Goal: Task Accomplishment & Management: Manage account settings

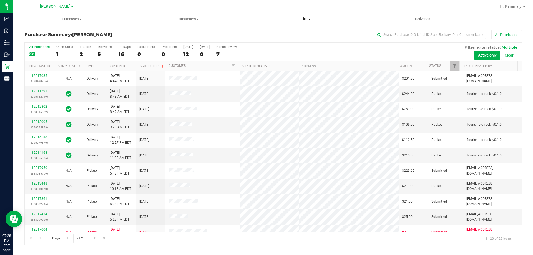
click at [306, 23] on uib-tab-heading "Tills Manage tills Reconcile e-payments" at bounding box center [305, 19] width 116 height 11
click at [278, 34] on span "Manage tills" at bounding box center [265, 33] width 37 height 5
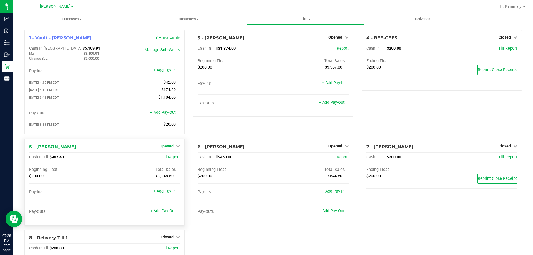
click at [163, 148] on span "Opened" at bounding box center [167, 146] width 14 height 4
click at [172, 165] on div "Close Till" at bounding box center [167, 157] width 42 height 15
click at [172, 160] on link "Close Till" at bounding box center [167, 157] width 15 height 4
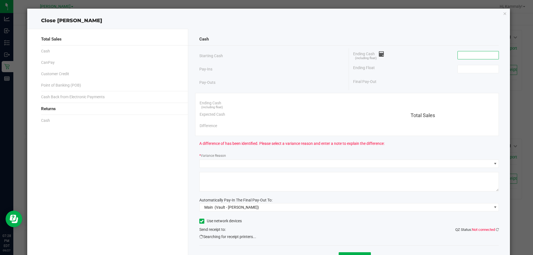
click at [468, 57] on input at bounding box center [477, 55] width 41 height 8
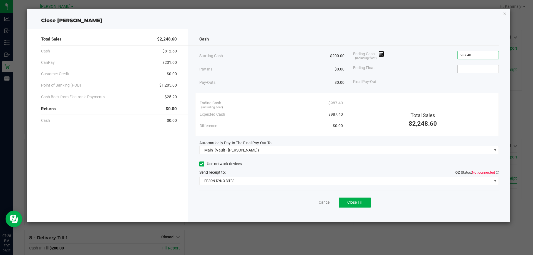
type input "$987.40"
click at [460, 65] on span at bounding box center [477, 69] width 41 height 8
click at [460, 67] on input at bounding box center [477, 69] width 41 height 8
click at [496, 173] on icon at bounding box center [496, 173] width 3 height 4
type input "$200.00"
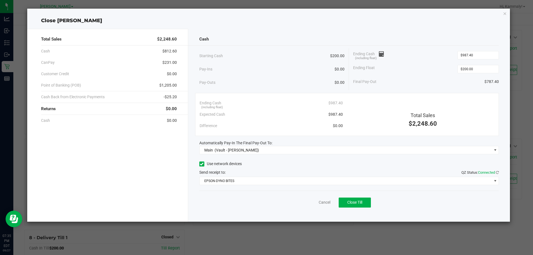
click at [472, 206] on div "Cancel Close Till" at bounding box center [349, 201] width 300 height 21
click at [355, 204] on span "Close Till" at bounding box center [354, 202] width 15 height 4
click at [312, 201] on link "Dismiss" at bounding box center [311, 202] width 13 height 6
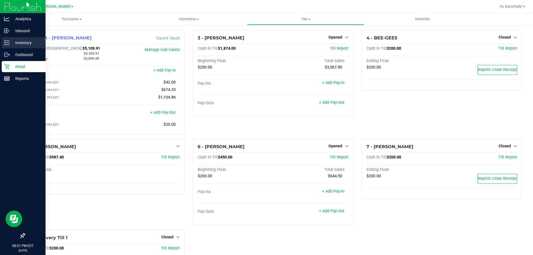
click at [12, 42] on p "Inventory" at bounding box center [26, 42] width 33 height 7
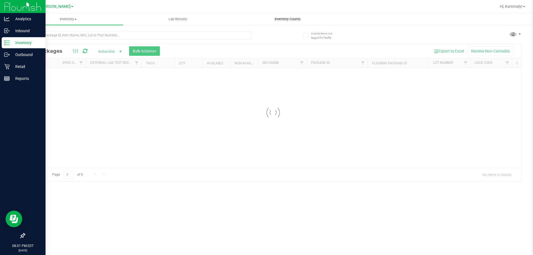
click at [288, 15] on uib-tab-heading "Inventory Counts" at bounding box center [287, 19] width 109 height 11
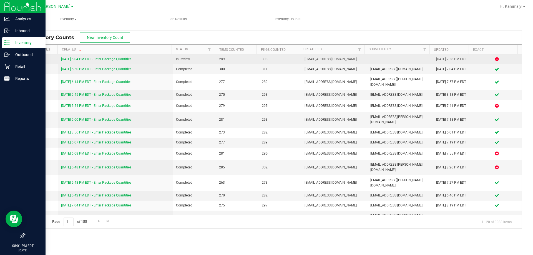
click at [126, 57] on link "[DATE] 6:04 PM EDT - Enter Package Quantities" at bounding box center [96, 59] width 70 height 4
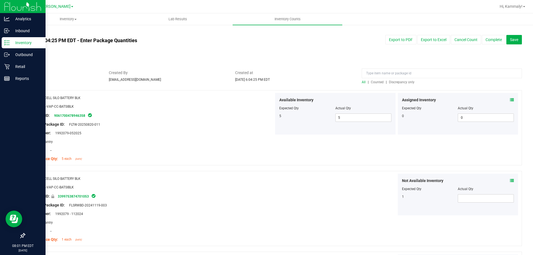
click at [403, 81] on span "Discrepancy only" at bounding box center [402, 82] width 26 height 4
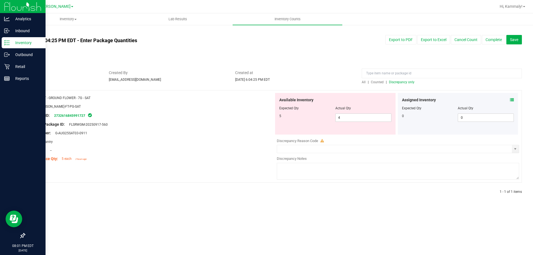
click at [303, 154] on div at bounding box center [398, 154] width 242 height 3
click at [305, 150] on input "text" at bounding box center [394, 149] width 235 height 8
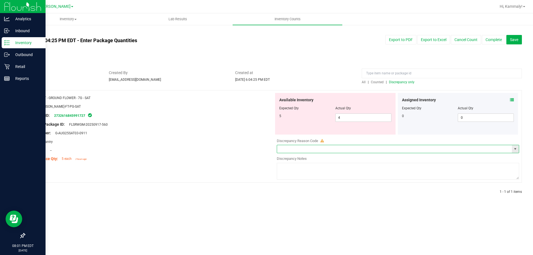
click at [514, 146] on span "select" at bounding box center [515, 149] width 7 height 8
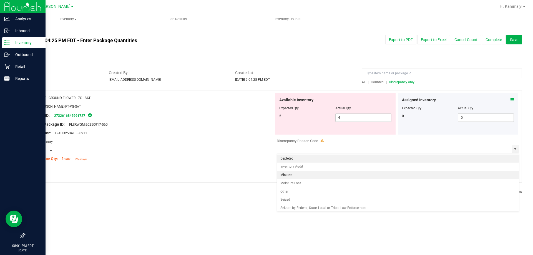
click at [369, 173] on li "Mistake" at bounding box center [398, 175] width 242 height 8
type input "Mistake"
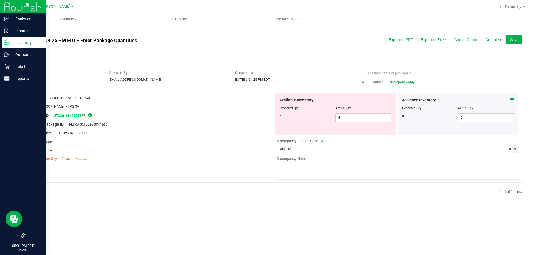
click at [368, 177] on textarea at bounding box center [398, 171] width 242 height 17
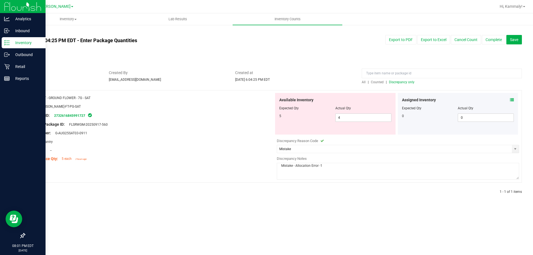
paste textarea "# 12015810"
click at [406, 164] on textarea "Mistake - Allocation Error -1 # 12015810, 1 SAT 7g ground accidently given to p…" at bounding box center [398, 171] width 242 height 17
type textarea "Mistake - Allocation Error -1 # 12015810, 1 SAT 7g ground accidently given to p…"
click at [461, 227] on div "Inventory All packages All inventory Waste log Create inventory Lab Results Inv…" at bounding box center [272, 134] width 519 height 242
click at [239, 120] on div at bounding box center [151, 120] width 245 height 3
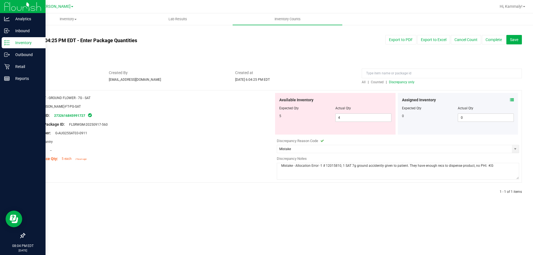
click at [392, 169] on textarea "Mistake - Allocation Error -1 # 12015810, 1 SAT 7g ground accidently given to p…" at bounding box center [398, 171] width 242 height 17
click at [284, 46] on div "Sync Status" at bounding box center [167, 49] width 287 height 6
click at [496, 41] on button "Complete" at bounding box center [494, 39] width 24 height 9
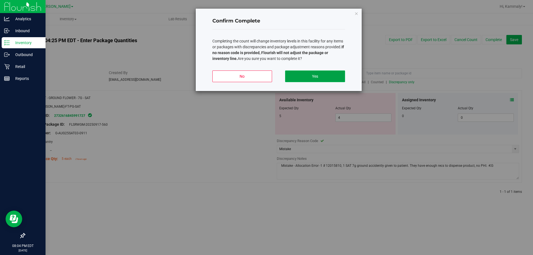
click at [310, 79] on button "Yes" at bounding box center [315, 76] width 60 height 12
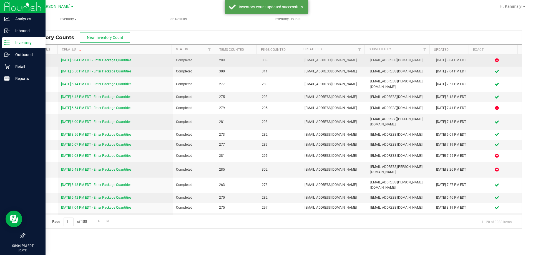
click at [118, 59] on link "[DATE] 6:04 PM EDT - Enter Package Quantities" at bounding box center [96, 60] width 70 height 4
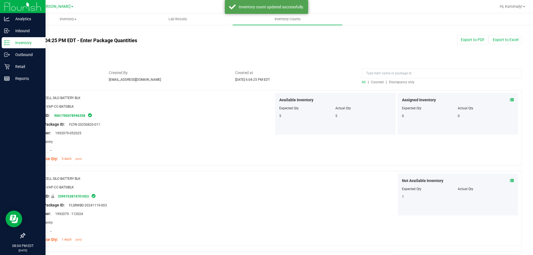
click at [393, 82] on span "Discrepancy only" at bounding box center [402, 82] width 26 height 4
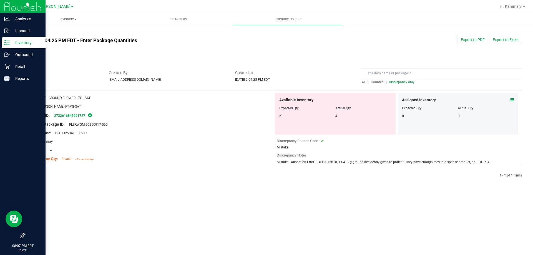
click at [82, 123] on span "FLSRWGM-20250917-560" at bounding box center [86, 125] width 41 height 4
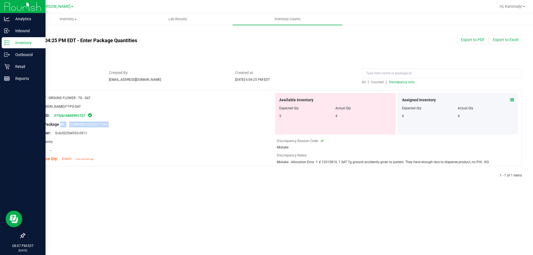
click at [80, 124] on span "FLSRWGM-20250917-560" at bounding box center [86, 125] width 41 height 4
drag, startPoint x: 67, startPoint y: 125, endPoint x: 112, endPoint y: 126, distance: 44.4
click at [112, 126] on div "Original Package ID: FLSRWGM-20250917-560" at bounding box center [151, 125] width 245 height 6
copy span "FLSRWGM-20250917-560"
click at [7, 69] on icon at bounding box center [7, 67] width 6 height 6
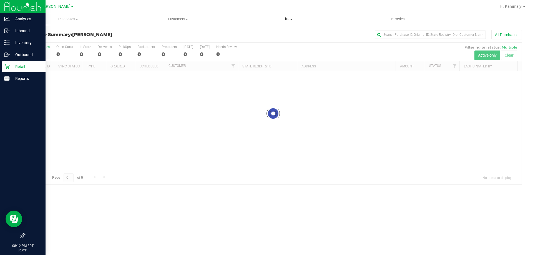
click at [286, 16] on uib-tab-heading "Tills Manage tills Reconcile e-payments" at bounding box center [287, 19] width 109 height 11
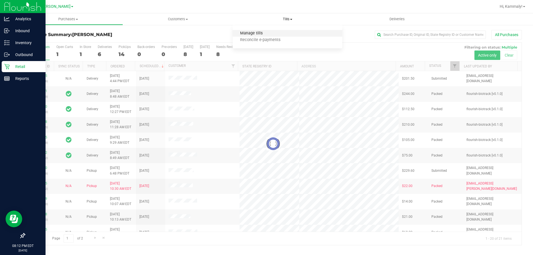
click at [263, 33] on span "Manage tills" at bounding box center [250, 33] width 37 height 5
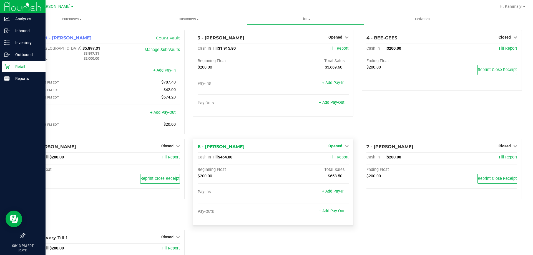
click at [345, 148] on icon at bounding box center [347, 146] width 4 height 4
click at [339, 159] on link "Close Till" at bounding box center [335, 157] width 15 height 4
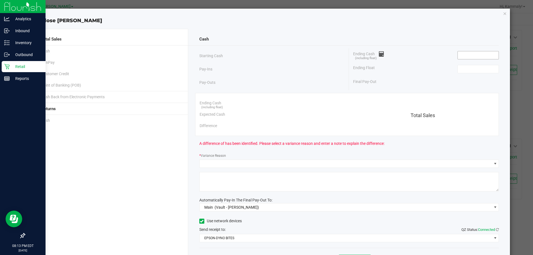
click at [472, 55] on input at bounding box center [477, 55] width 41 height 8
type input "5"
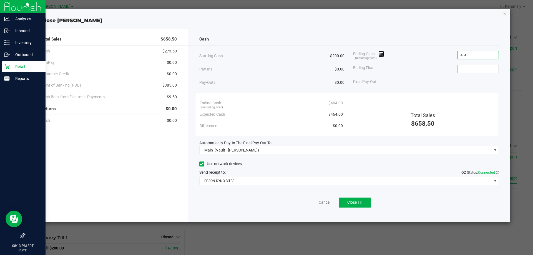
click at [475, 69] on input at bounding box center [477, 69] width 41 height 8
type input "$464.00"
click at [110, 179] on div "Total Sales $658.50 Cash $273.50 CanPay $0.00 Customer Credit $0.00 Point of Ba…" at bounding box center [107, 125] width 161 height 193
type input "$200.00"
click at [348, 198] on button "Close Till" at bounding box center [354, 203] width 32 height 10
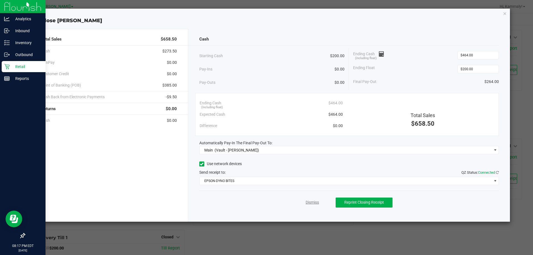
click at [312, 200] on link "Dismiss" at bounding box center [311, 202] width 13 height 6
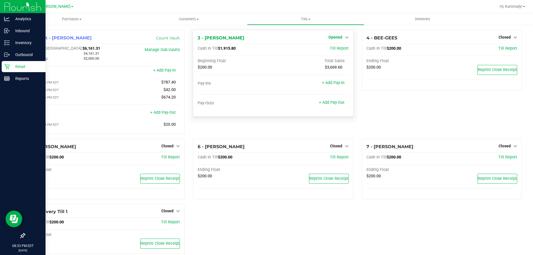
click at [329, 36] on span "Opened" at bounding box center [335, 37] width 14 height 4
click at [337, 49] on link "Close Till" at bounding box center [335, 49] width 15 height 4
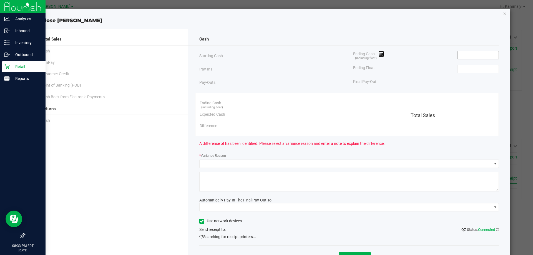
click at [465, 53] on input at bounding box center [477, 55] width 41 height 8
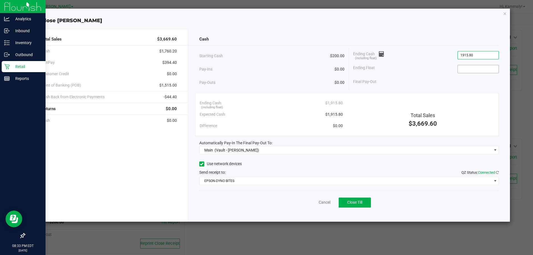
click at [477, 69] on input at bounding box center [477, 69] width 41 height 8
type input "$1,915.80"
click at [156, 190] on div "Total Sales $3,669.60 Cash $1,760.20 CanPay $394.40 Customer Credit $0.00 Point…" at bounding box center [107, 125] width 161 height 193
type input "$200.00"
click at [360, 206] on button "Close Till" at bounding box center [354, 203] width 32 height 10
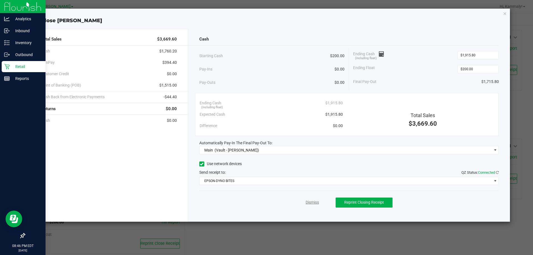
click at [313, 203] on link "Dismiss" at bounding box center [311, 202] width 13 height 6
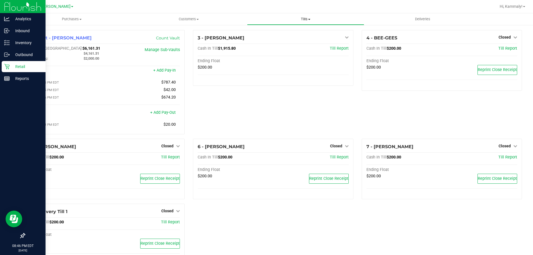
click at [307, 18] on span "Tills" at bounding box center [305, 19] width 116 height 5
click at [272, 41] on span "Reconcile e-payments" at bounding box center [274, 40] width 55 height 5
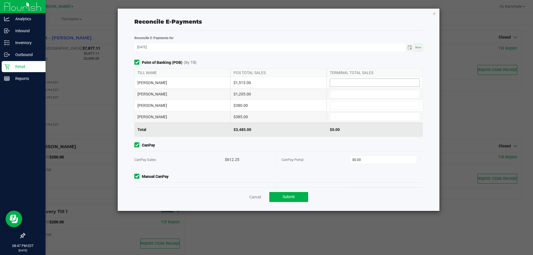
click at [368, 82] on input at bounding box center [374, 83] width 89 height 8
click at [367, 94] on input at bounding box center [374, 94] width 89 height 8
type input "$1,515.00"
click at [365, 103] on input at bounding box center [374, 106] width 89 height 8
type input "$1,205.00"
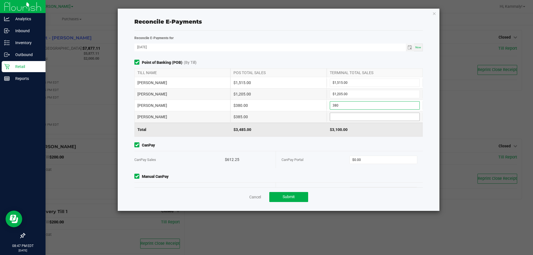
click at [368, 116] on input at bounding box center [374, 117] width 89 height 8
type input "$380.00"
click at [373, 156] on input "$0.00" at bounding box center [383, 160] width 67 height 8
type input "$385.00"
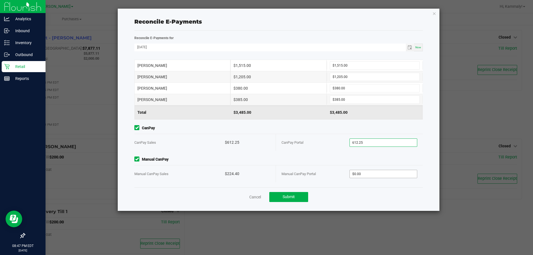
click at [366, 174] on input "$0.00" at bounding box center [383, 174] width 67 height 8
type input "$612.25"
click at [294, 200] on button "Submit" at bounding box center [288, 197] width 39 height 10
type input "$224.40"
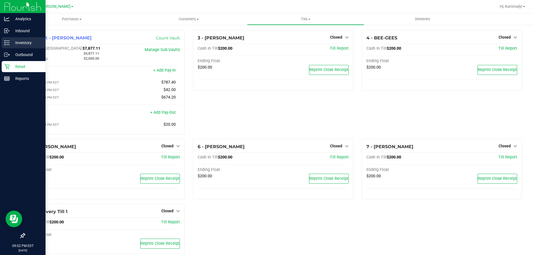
click at [7, 40] on div "Inventory" at bounding box center [24, 42] width 44 height 11
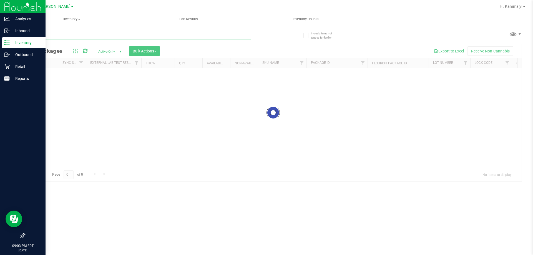
click at [80, 34] on input "text" at bounding box center [137, 35] width 227 height 8
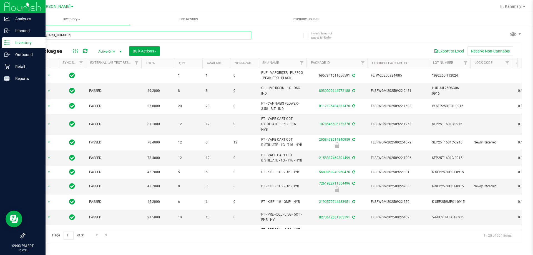
type input "[CREDIT_CARD_NUMBER]"
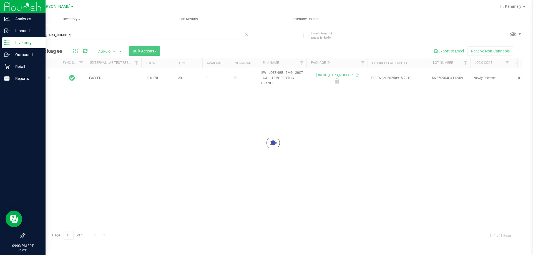
click at [38, 80] on div at bounding box center [273, 143] width 497 height 198
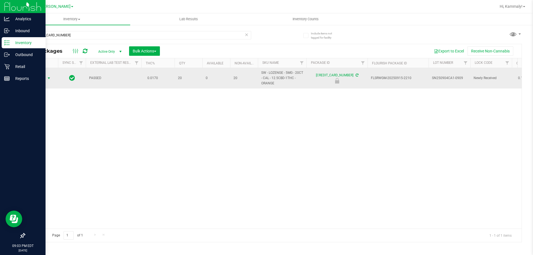
click at [39, 79] on span "Action" at bounding box center [37, 78] width 15 height 8
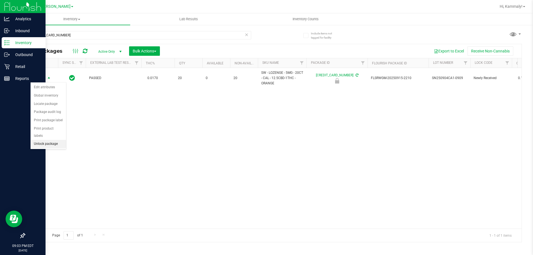
click at [45, 140] on li "Unlock package" at bounding box center [49, 144] width 36 height 8
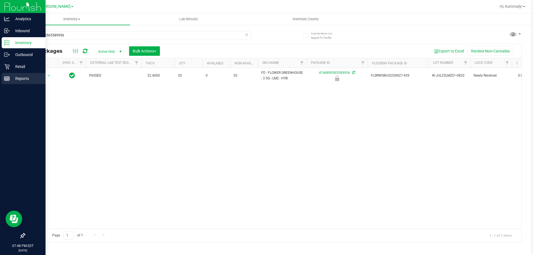
click at [10, 76] on p "Reports" at bounding box center [26, 78] width 33 height 7
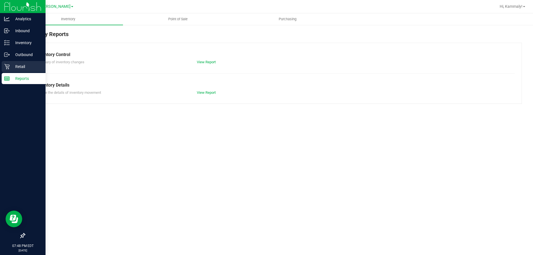
click at [23, 69] on p "Retail" at bounding box center [26, 66] width 33 height 7
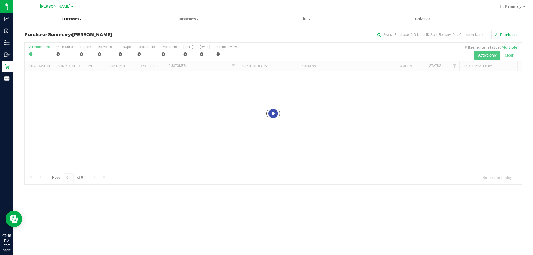
click at [56, 22] on uib-tab-heading "Purchases Summary of purchases Fulfillment All purchases" at bounding box center [71, 19] width 117 height 12
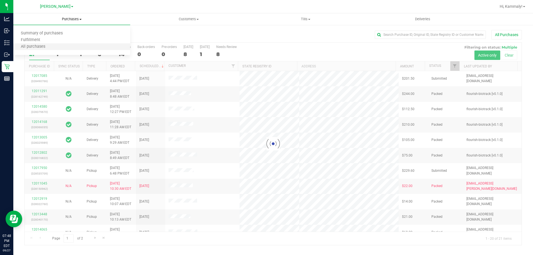
click at [52, 47] on li "All purchases" at bounding box center [71, 47] width 117 height 7
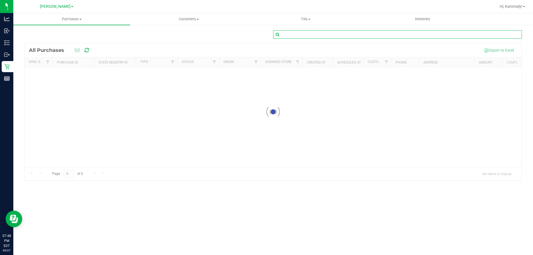
click at [388, 37] on input "text" at bounding box center [397, 34] width 249 height 8
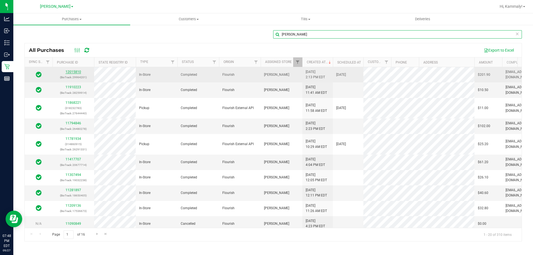
type input "judy"
click at [72, 72] on link "12015810" at bounding box center [73, 72] width 16 height 4
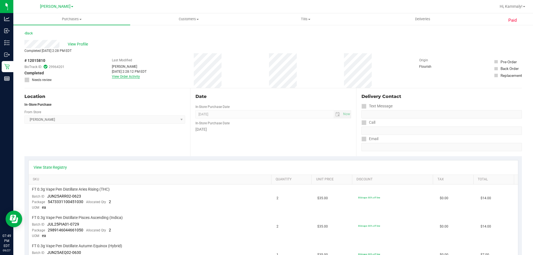
click at [128, 77] on link "View Order Activity" at bounding box center [126, 77] width 28 height 4
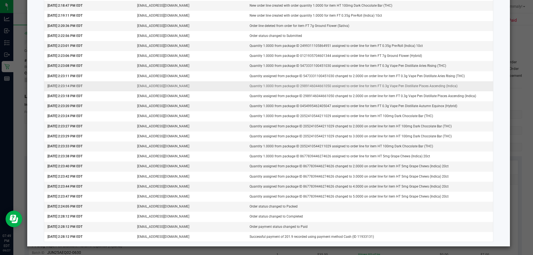
scroll to position [145, 0]
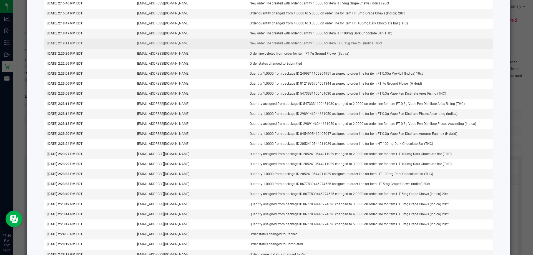
drag, startPoint x: 291, startPoint y: 53, endPoint x: 348, endPoint y: 48, distance: 56.5
click at [348, 49] on td "Order line deleted from order for item FT 7g Ground Flower (Sativa)" at bounding box center [369, 54] width 247 height 10
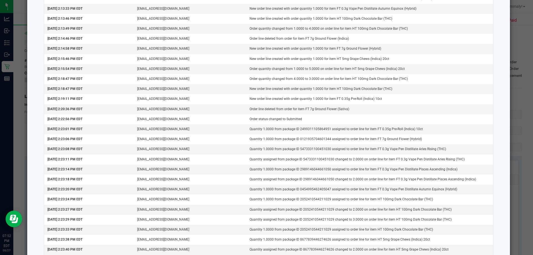
scroll to position [0, 0]
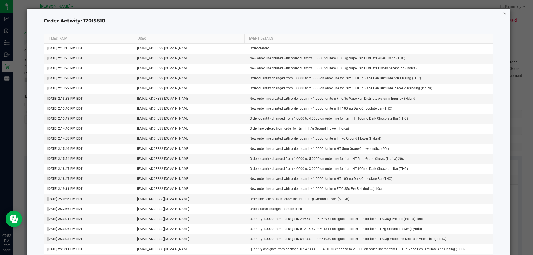
click at [503, 16] on icon "button" at bounding box center [505, 13] width 4 height 7
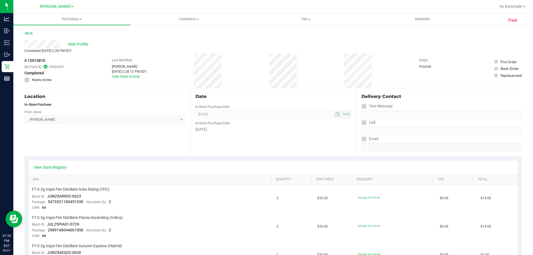
click at [29, 60] on span "# 12015810" at bounding box center [34, 61] width 21 height 6
drag, startPoint x: 25, startPoint y: 60, endPoint x: 54, endPoint y: 59, distance: 29.2
click at [54, 59] on div "# 12015810 BioTrack ID: 29964201 Completed Needs review" at bounding box center [44, 70] width 40 height 25
copy div "# 12015810"
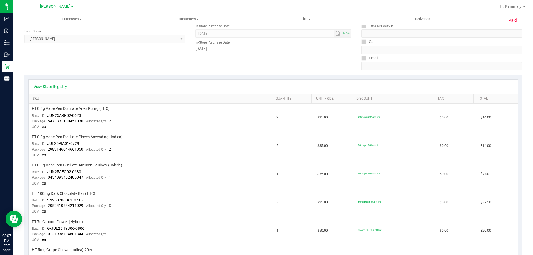
scroll to position [83, 0]
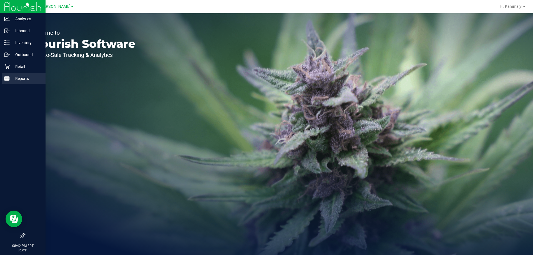
click at [6, 80] on line at bounding box center [6, 80] width 5 height 0
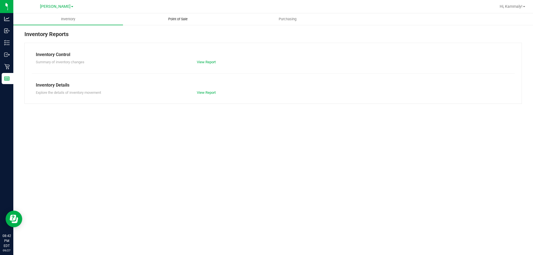
click at [183, 17] on span "Point of Sale" at bounding box center [178, 19] width 34 height 5
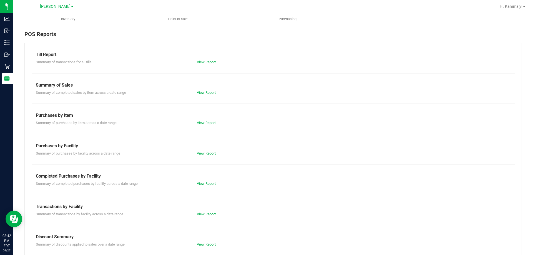
click at [204, 69] on div "Till Report Summary of transactions for all tills View Report Summary of Sales …" at bounding box center [272, 164] width 497 height 243
click at [204, 62] on link "View Report" at bounding box center [206, 62] width 19 height 4
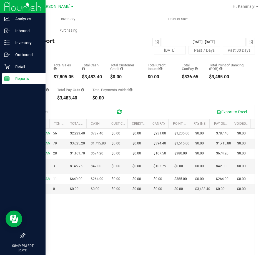
click at [6, 81] on div "Reports" at bounding box center [24, 78] width 44 height 11
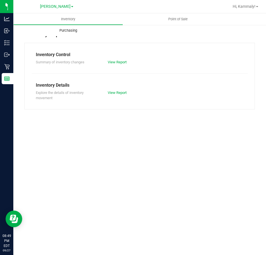
click at [62, 31] on span "Purchasing" at bounding box center [68, 30] width 33 height 5
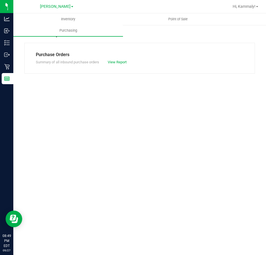
click at [160, 27] on div "Inventory Point of Sale Purchasing" at bounding box center [146, 24] width 266 height 23
click at [166, 20] on span "Point of Sale" at bounding box center [178, 19] width 34 height 5
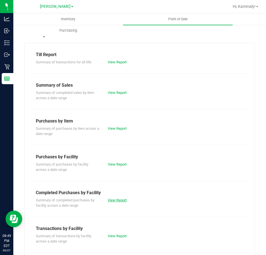
click at [110, 202] on link "View Report" at bounding box center [117, 200] width 19 height 4
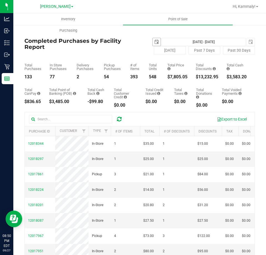
click at [154, 41] on span "select" at bounding box center [156, 42] width 4 height 4
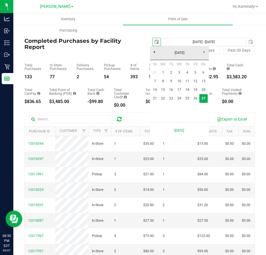
scroll to position [0, 14]
click at [99, 114] on div "Export to Excel" at bounding box center [140, 119] width 230 height 14
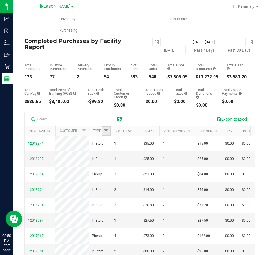
click at [108, 132] on link "Filter" at bounding box center [106, 130] width 9 height 9
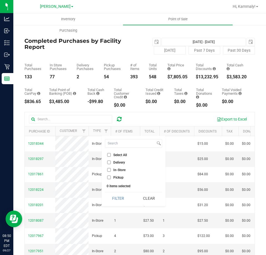
click at [110, 163] on input "Delivery" at bounding box center [109, 162] width 4 height 4
checkbox input "true"
click at [121, 198] on button "Filter" at bounding box center [118, 198] width 27 height 12
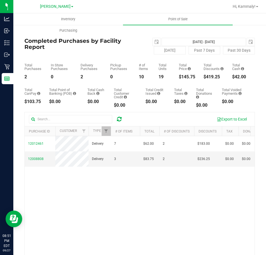
drag, startPoint x: 219, startPoint y: 224, endPoint x: 209, endPoint y: 224, distance: 10.0
click at [219, 224] on div "12012461 Delivery 7 $62.00 2 $183.00 $0.00 $0.00 $42.00 $0.00 $20.00 $0.00 $0.0…" at bounding box center [140, 216] width 230 height 160
click at [127, 197] on div "12012461 Delivery 7 $62.00 2 $183.00 $0.00 $0.00 $42.00 $0.00 $20.00 $0.00 $0.0…" at bounding box center [140, 216] width 230 height 160
click at [139, 131] on div at bounding box center [140, 131] width 2 height 10
click at [108, 132] on link "Filter" at bounding box center [106, 130] width 9 height 9
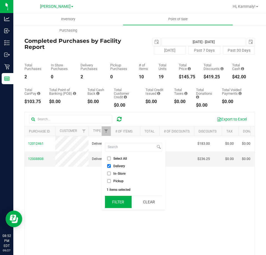
click at [123, 205] on button "Filter" at bounding box center [118, 202] width 27 height 12
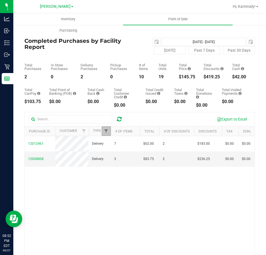
click at [106, 133] on span "Filter" at bounding box center [106, 131] width 4 height 4
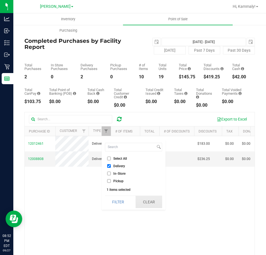
click at [145, 200] on button "Clear" at bounding box center [148, 202] width 27 height 12
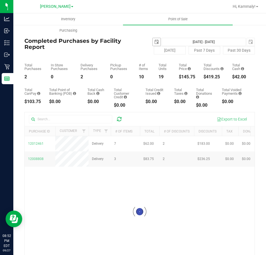
click at [154, 44] on span "select" at bounding box center [156, 42] width 4 height 4
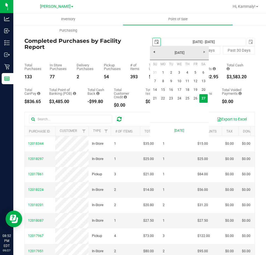
scroll to position [0, 14]
click at [156, 98] on link "21" at bounding box center [155, 98] width 8 height 9
type input "2025-09-21"
type input "Sep 21, 2025 - Sep 27, 2025"
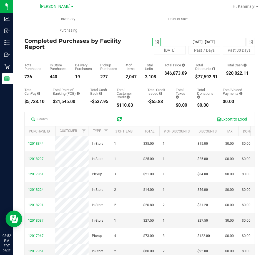
click at [154, 42] on span "select" at bounding box center [156, 42] width 4 height 4
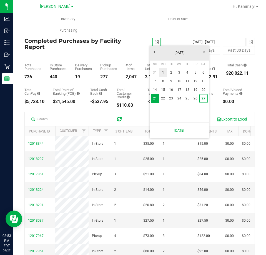
click at [163, 75] on link "1" at bounding box center [163, 72] width 8 height 9
type input "2025-09-01"
type input "Sep 1, 2025 - Sep 27, 2025"
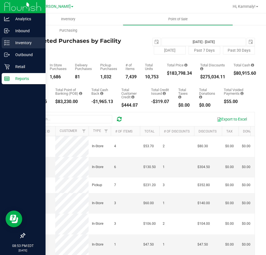
click at [15, 38] on div "Inventory" at bounding box center [24, 42] width 44 height 11
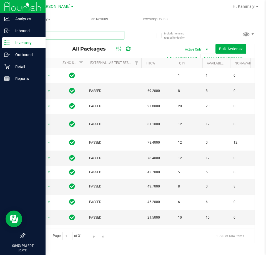
click at [83, 37] on input "text" at bounding box center [74, 35] width 100 height 8
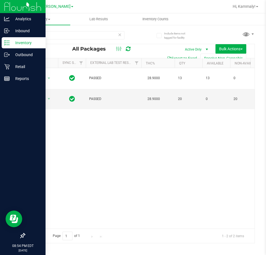
click at [192, 157] on div "Action Action Adjust qty Create package Edit attributes Global inventory Locate…" at bounding box center [140, 148] width 230 height 160
click at [60, 32] on input "grz" at bounding box center [74, 35] width 100 height 8
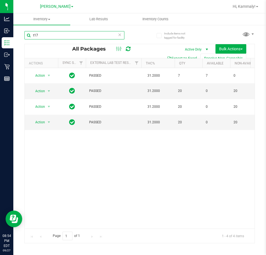
click at [57, 36] on input "t17" at bounding box center [74, 35] width 100 height 8
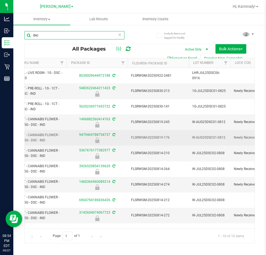
scroll to position [0, 241]
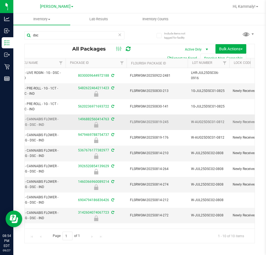
click at [41, 120] on span "FT - CANNABIS FLOWER - 3.5G - DSC - IND" at bounding box center [41, 122] width 42 height 11
copy tr "FT - CANNABIS FLOWER - 3.5G - DSC - IND"
click at [77, 35] on input "dsc" at bounding box center [74, 35] width 100 height 8
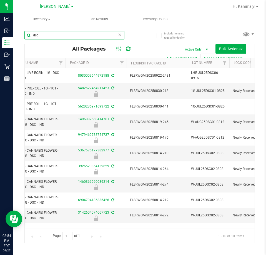
click at [77, 35] on input "dsc" at bounding box center [74, 35] width 100 height 8
paste input "FT - CANNABIS FLOWER - 3.5G - DSC - IND"
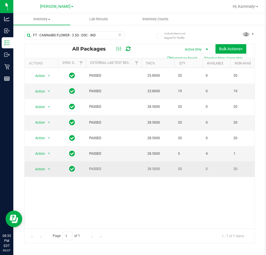
click at [178, 168] on td "20" at bounding box center [188, 168] width 28 height 15
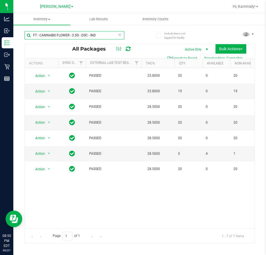
click at [93, 33] on input "FT - CANNABIS FLOWER - 3.5G - DSC - IND" at bounding box center [74, 35] width 100 height 8
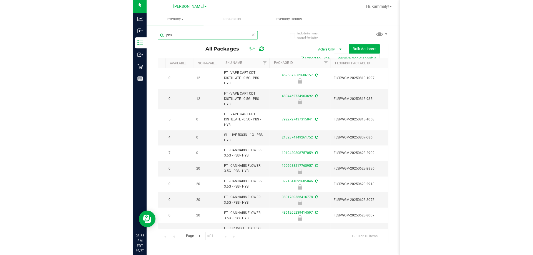
scroll to position [0, 166]
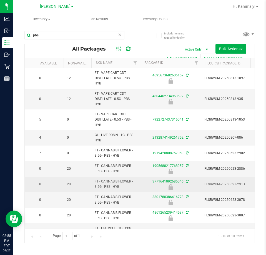
click at [117, 184] on span "FT - CANNABIS FLOWER - 3.5G - PBS - HYB" at bounding box center [116, 184] width 42 height 11
copy tr "FT - CANNABIS FLOWER - 3.5G - PBS - HYB"
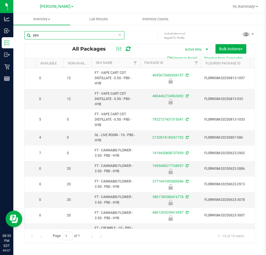
click at [104, 31] on input "pbs" at bounding box center [74, 35] width 100 height 8
click at [103, 32] on input "pbs" at bounding box center [74, 35] width 100 height 8
paste input "FT - CANNABIS FLOWER - 3.5G - PBS - HYB"
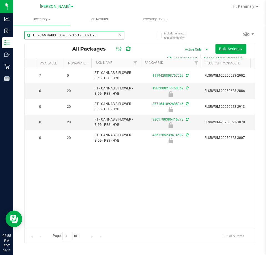
type input "FT - CANNABIS FLOWER - 3.5G - PBS - HYB"
click at [122, 35] on input "FT - CANNABIS FLOWER - 3.5G - PBS - HYB" at bounding box center [74, 35] width 100 height 8
click at [119, 35] on icon at bounding box center [120, 34] width 4 height 7
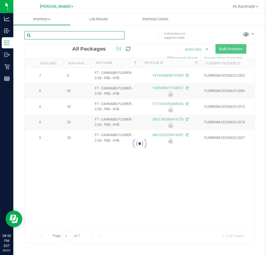
click at [103, 36] on input "text" at bounding box center [74, 35] width 100 height 8
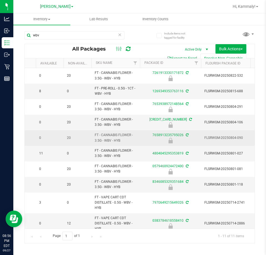
click at [116, 136] on span "FT - CANNABIS FLOWER - 3.5G - WBV - HYB" at bounding box center [116, 137] width 42 height 11
copy tr "FT - CANNABIS FLOWER - 3.5G - WBV - HYB"
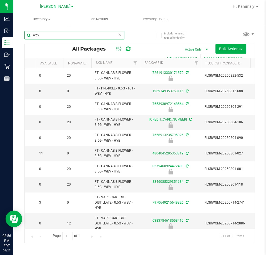
click at [94, 35] on input "wbv" at bounding box center [74, 35] width 100 height 8
paste input "FT - CANNABIS FLOWER - 3.5G - WBV - HYB"
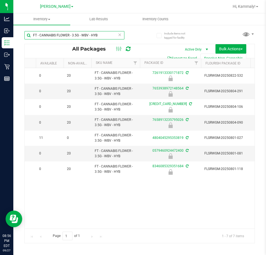
click at [85, 36] on input "FT - CANNABIS FLOWER - 3.5G - WBV - HYB" at bounding box center [74, 35] width 100 height 8
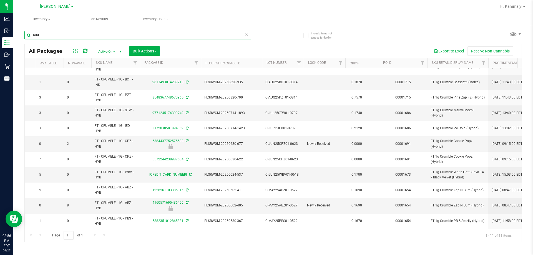
scroll to position [13, 166]
click at [338, 13] on nav "Brandon WC Hi, Kammaly!" at bounding box center [272, 6] width 519 height 13
click at [106, 37] on input "mbl" at bounding box center [137, 35] width 227 height 8
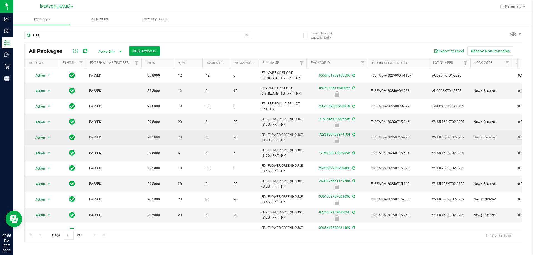
click at [279, 138] on span "FD - FLOWER GREENHOUSE - 3.5G - PKT - HYI" at bounding box center [282, 137] width 42 height 11
copy tr "FD - FLOWER GREENHOUSE - 3.5G - PKT - HYI"
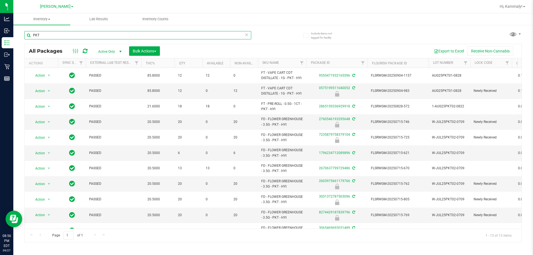
click at [138, 38] on input "PKT" at bounding box center [137, 35] width 227 height 8
paste input "FD - FLOWER GREENHOUSE - 3.5G - PKT - HYI"
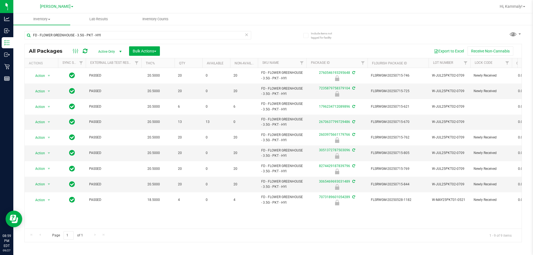
drag, startPoint x: 299, startPoint y: 41, endPoint x: 291, endPoint y: 40, distance: 8.4
click at [299, 41] on div "Include items not tagged for facility" at bounding box center [318, 33] width 39 height 15
click at [171, 34] on input "FD - FLOWER GREENHOUSE - 3.5G - PKT - HYI" at bounding box center [137, 35] width 227 height 8
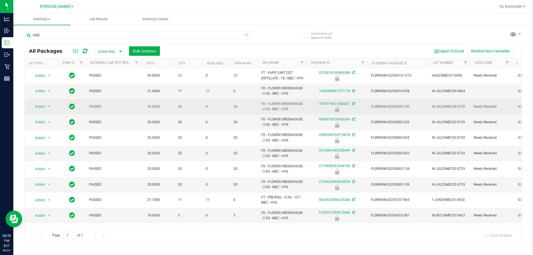
click at [284, 112] on span "FD - FLOWER GREENHOUSE - 3.5G - MEC - HYS" at bounding box center [282, 106] width 42 height 11
copy tr "FD - FLOWER GREENHOUSE - 3.5G - MEC - HYS"
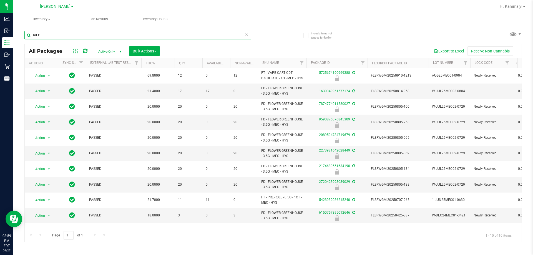
click at [160, 32] on input "mEC" at bounding box center [137, 35] width 227 height 8
paste input "FD - FLOWER GREENHOUSE - 3.5G - MEC - HYS"
type input "FD - FLOWER GREENHOUSE - 3.5G - MEC - HYS"
